Goal: Task Accomplishment & Management: Manage account settings

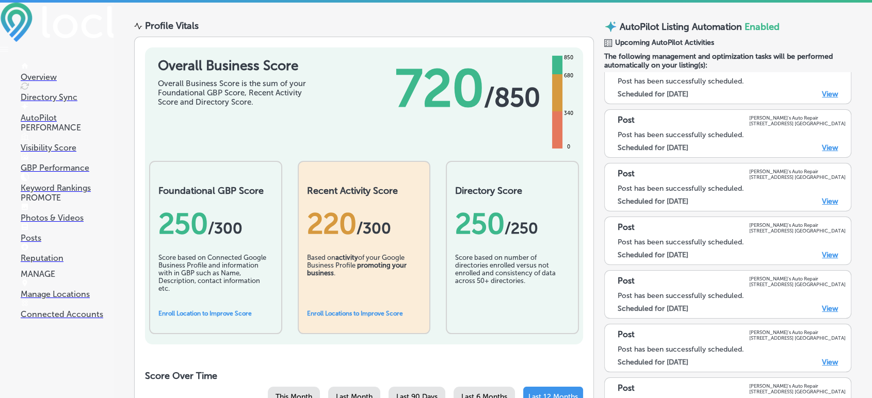
scroll to position [101, 0]
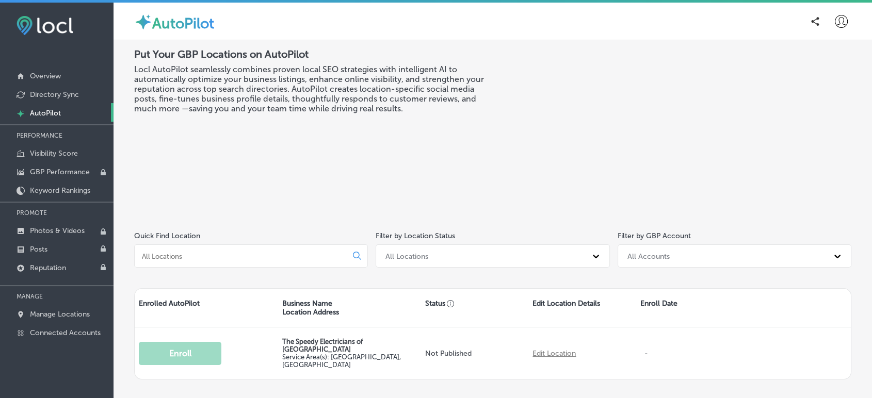
click at [835, 21] on icon at bounding box center [841, 21] width 13 height 13
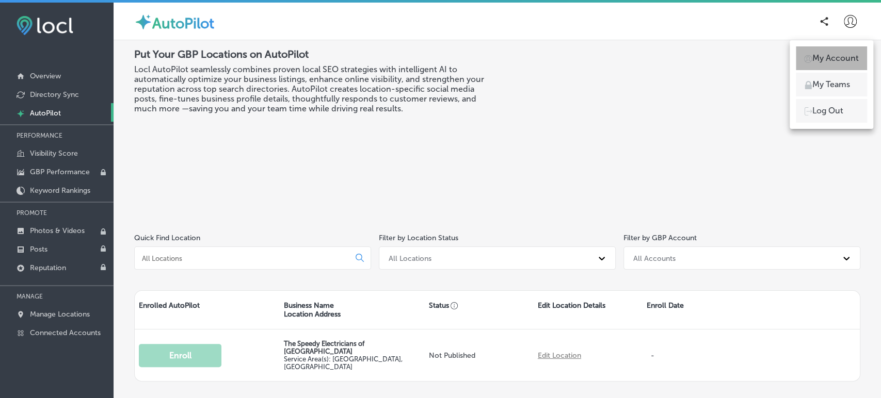
click at [830, 60] on p "My Account" at bounding box center [835, 58] width 46 height 12
select select "TH"
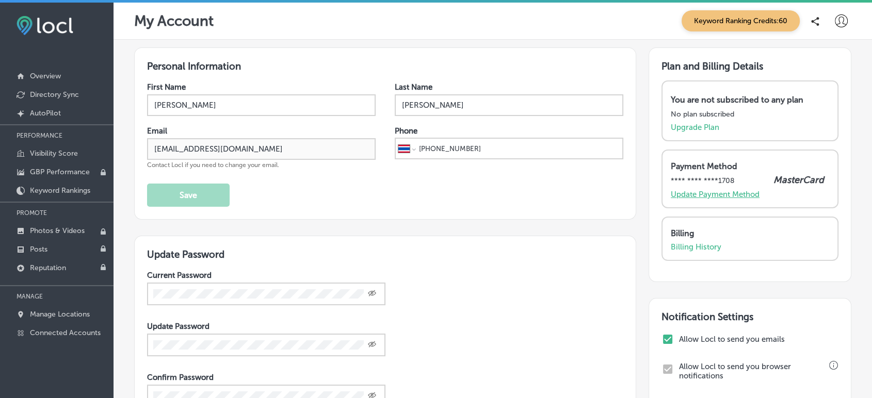
click at [699, 193] on p "Update Payment Method" at bounding box center [715, 194] width 89 height 9
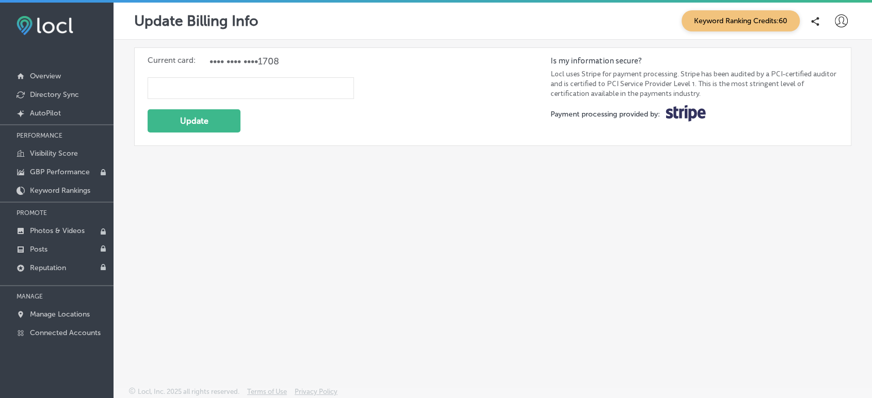
select select "TH"
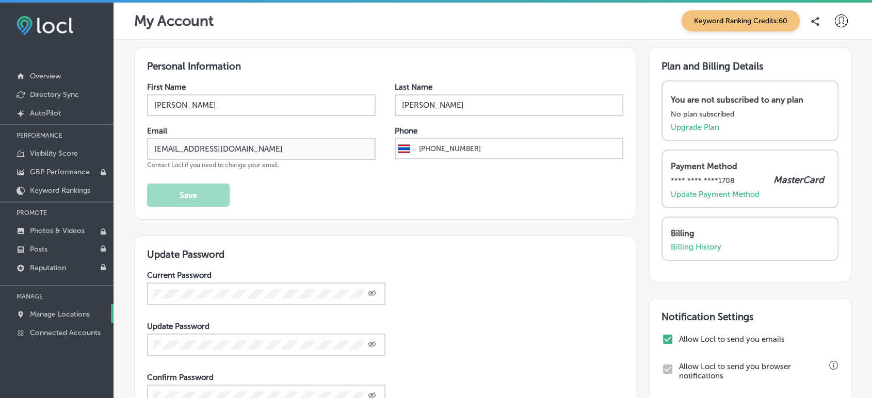
click at [86, 316] on p "Manage Locations" at bounding box center [60, 314] width 60 height 9
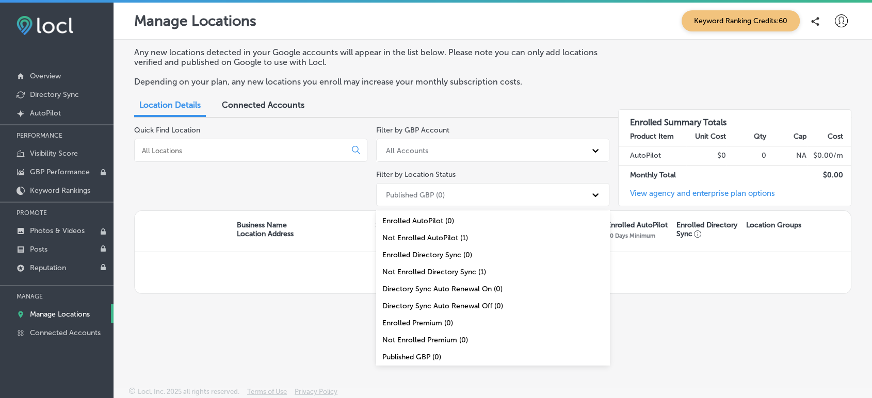
click at [424, 203] on div "Published GBP (0)" at bounding box center [483, 194] width 205 height 17
click at [425, 239] on div "Not Enrolled AutoPilot (1)" at bounding box center [492, 238] width 233 height 17
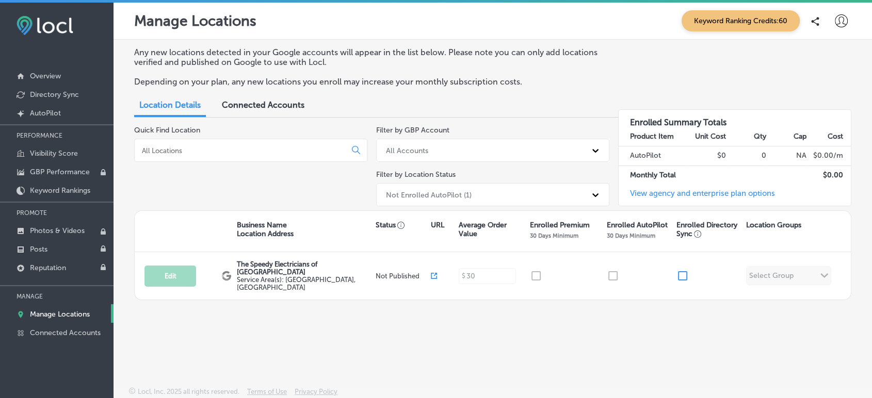
click at [842, 23] on icon at bounding box center [841, 20] width 13 height 13
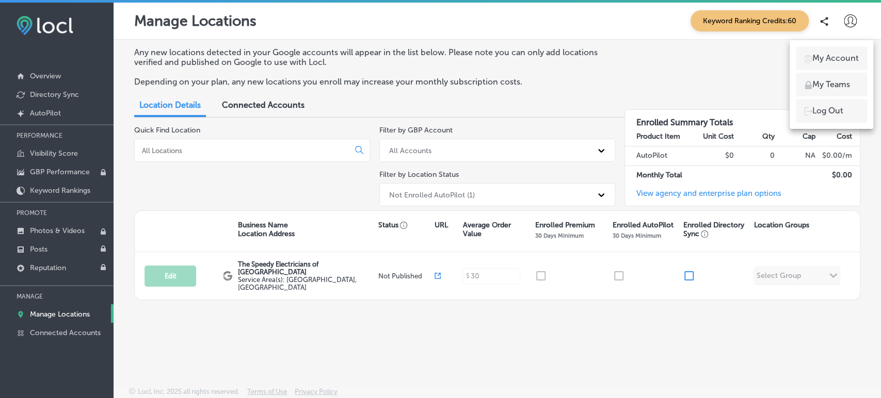
click at [839, 55] on p "My Account" at bounding box center [835, 58] width 46 height 12
select select "TH"
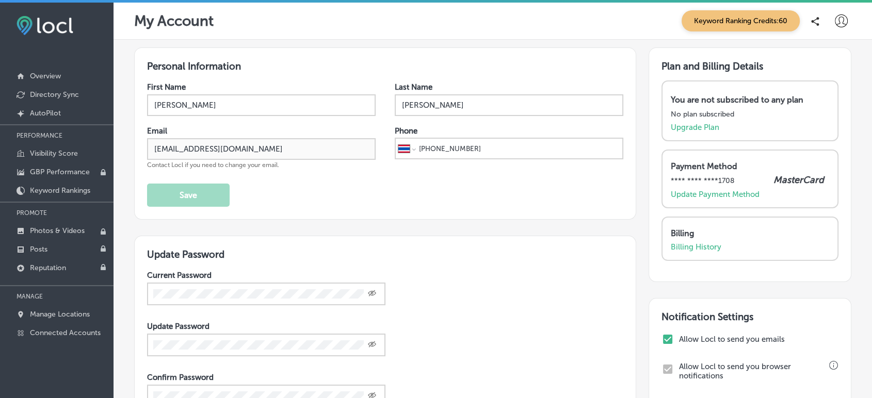
scroll to position [153, 0]
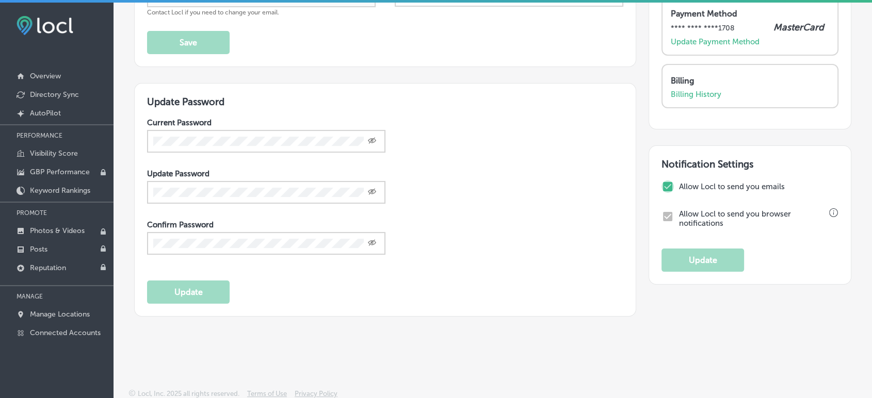
click at [663, 188] on input "checkbox" at bounding box center [667, 187] width 12 height 12
click at [661, 182] on input "checkbox" at bounding box center [667, 187] width 12 height 12
click at [663, 185] on input "checkbox" at bounding box center [667, 187] width 12 height 12
click at [661, 186] on input "checkbox" at bounding box center [667, 187] width 12 height 12
click at [661, 185] on input "checkbox" at bounding box center [667, 187] width 12 height 12
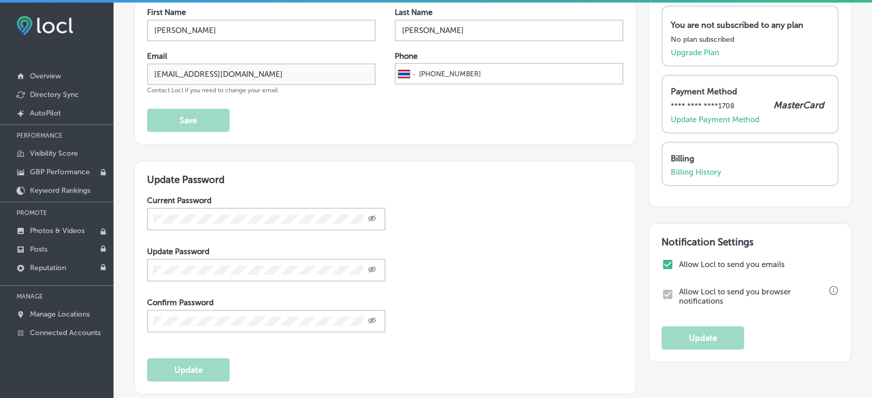
scroll to position [119, 0]
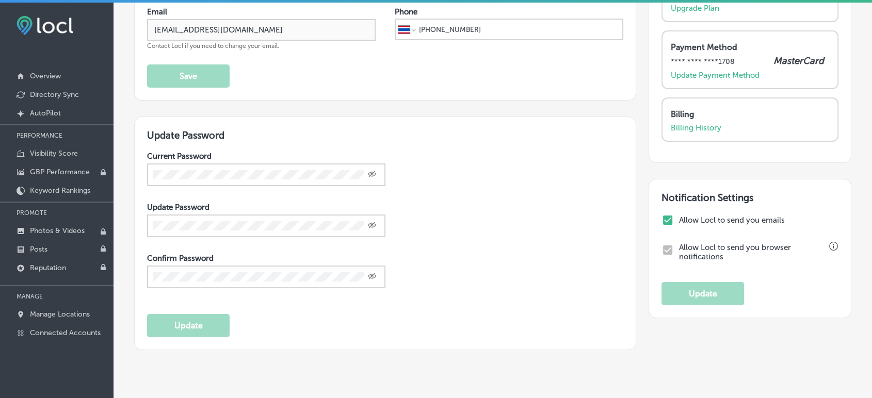
click at [661, 251] on div "Allow Locl to send you browser notifications" at bounding box center [749, 254] width 177 height 31
click at [661, 214] on input "checkbox" at bounding box center [667, 220] width 12 height 12
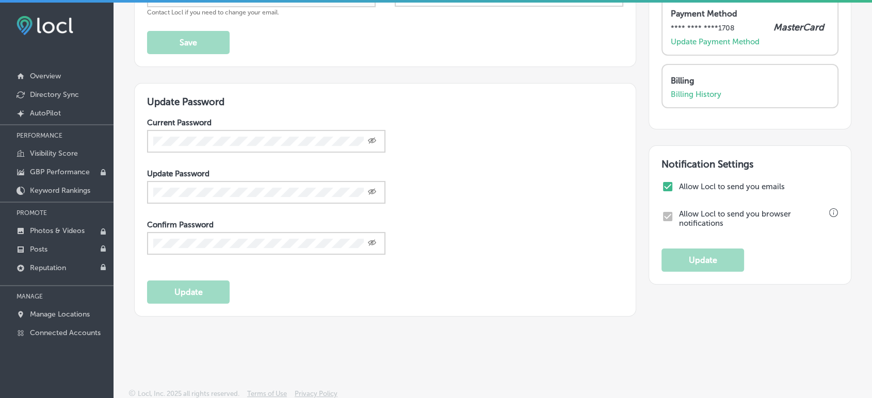
scroll to position [152, 0]
click at [662, 185] on input "checkbox" at bounding box center [667, 187] width 12 height 12
click at [661, 183] on input "checkbox" at bounding box center [667, 187] width 12 height 12
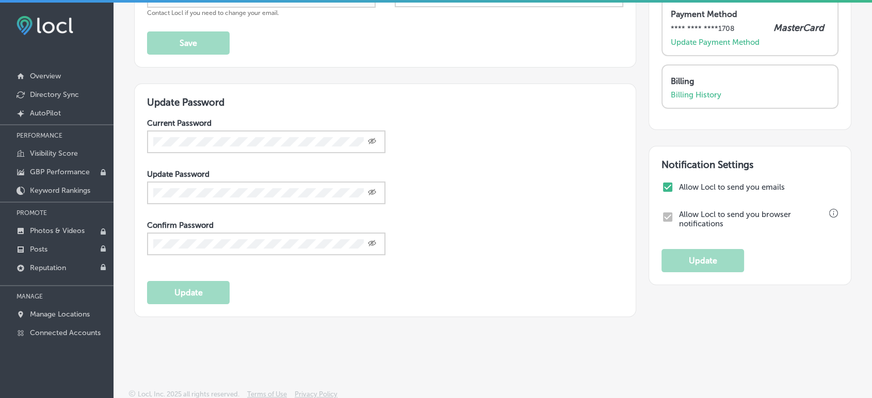
checkbox input "true"
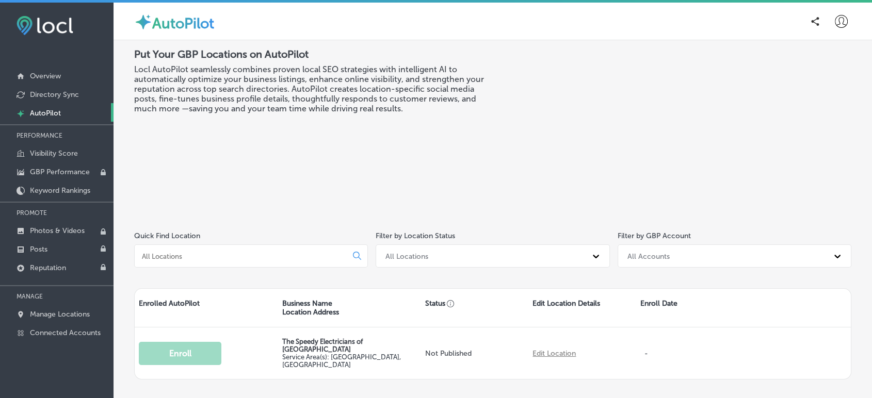
click at [835, 23] on icon at bounding box center [841, 21] width 13 height 13
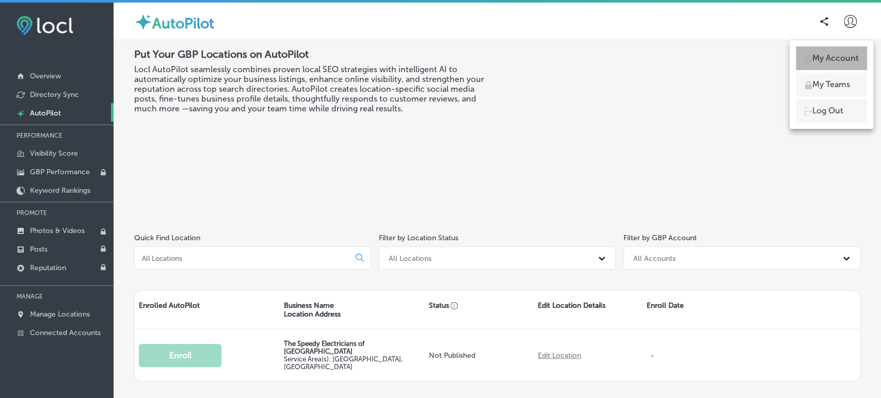
click at [823, 62] on p "My Account" at bounding box center [835, 58] width 46 height 12
select select "TH"
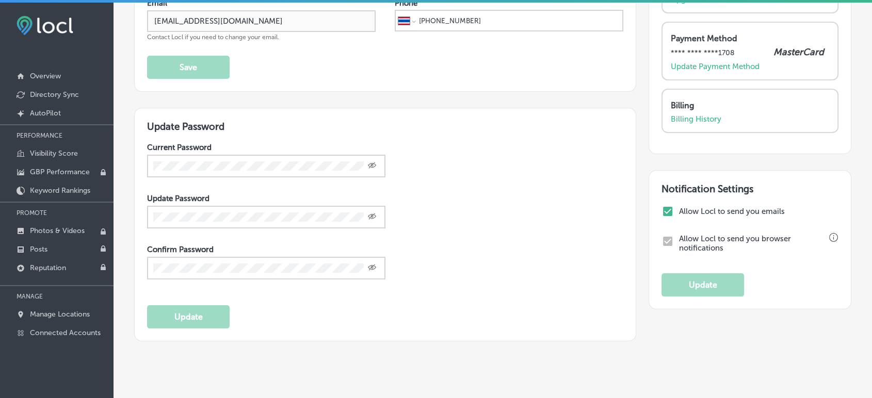
scroll to position [127, 0]
click at [662, 206] on input "checkbox" at bounding box center [667, 212] width 12 height 12
click at [661, 211] on input "checkbox" at bounding box center [667, 212] width 12 height 12
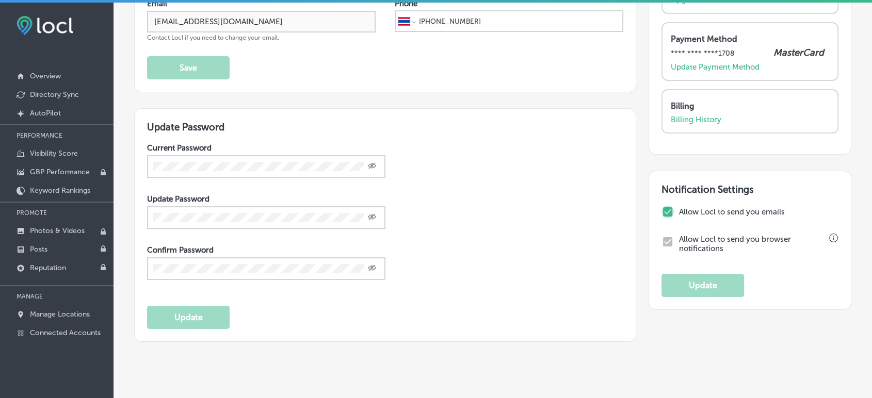
click at [661, 211] on input "checkbox" at bounding box center [667, 212] width 12 height 12
click at [661, 210] on input "checkbox" at bounding box center [667, 212] width 12 height 12
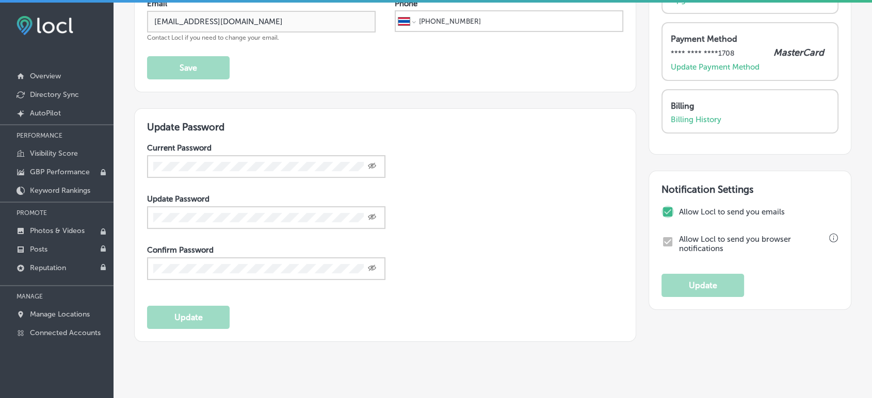
click at [661, 210] on input "checkbox" at bounding box center [667, 212] width 12 height 12
checkbox input "true"
